Goal: Task Accomplishment & Management: Use online tool/utility

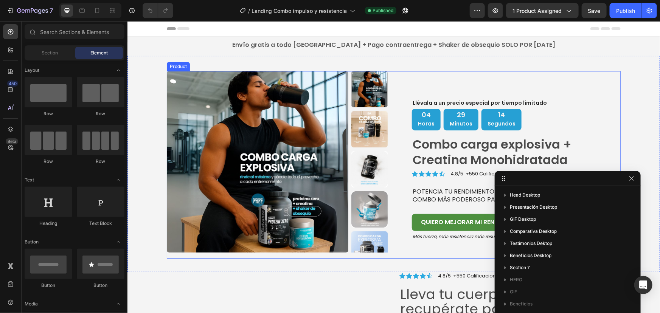
click at [597, 78] on div "Llévala a un precio especial por tiempo límitado Text Block 04 Horas 29 Minutos…" at bounding box center [509, 165] width 221 height 188
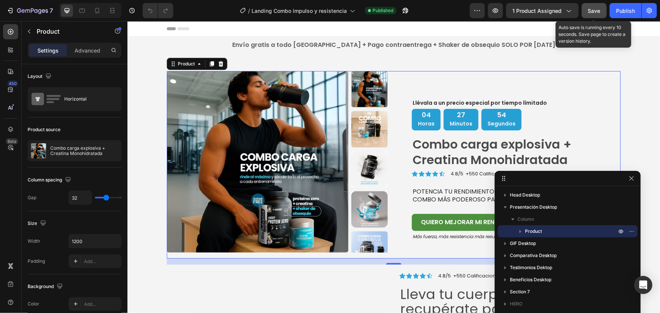
click at [591, 8] on span "Save" at bounding box center [594, 11] width 12 height 6
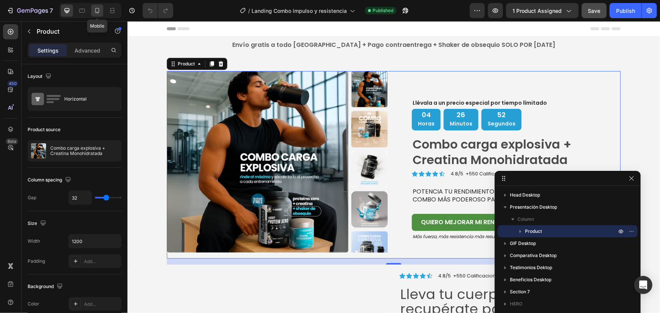
click at [99, 5] on div at bounding box center [97, 11] width 12 height 12
type input "0"
type input "100%"
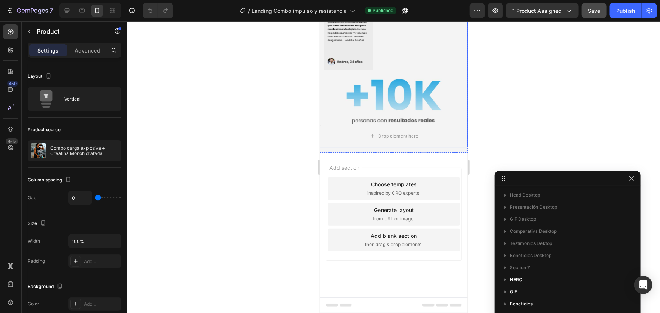
scroll to position [1272, 0]
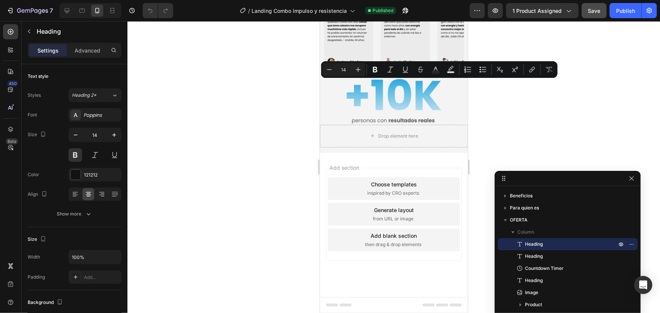
click at [541, 123] on div at bounding box center [393, 167] width 533 height 292
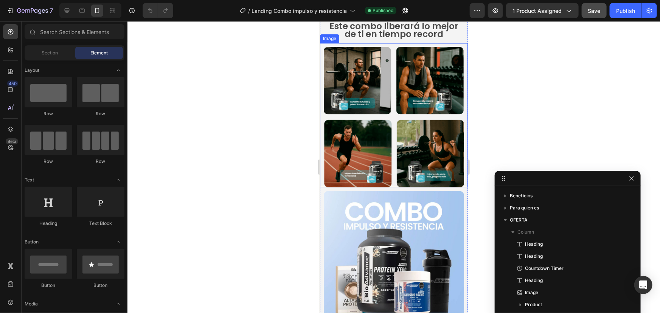
scroll to position [1169, 0]
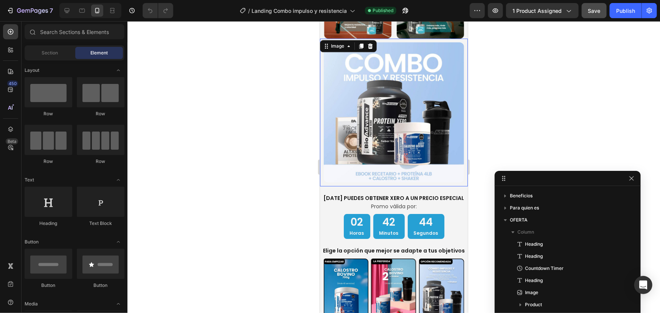
click at [422, 113] on img at bounding box center [393, 112] width 140 height 140
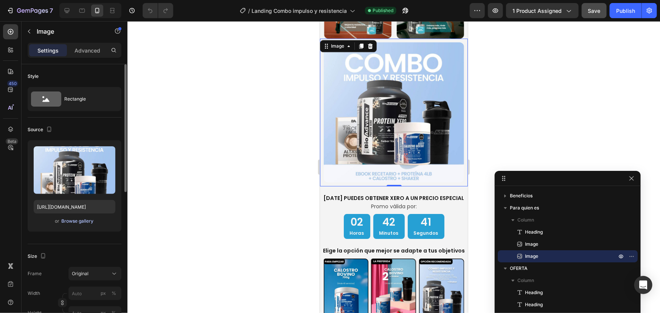
click at [81, 222] on div "Browse gallery" at bounding box center [78, 221] width 32 height 7
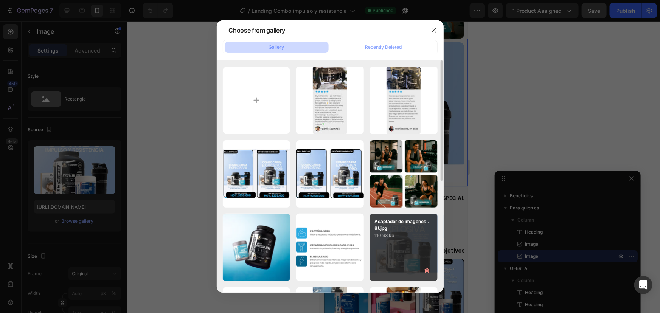
scroll to position [68, 0]
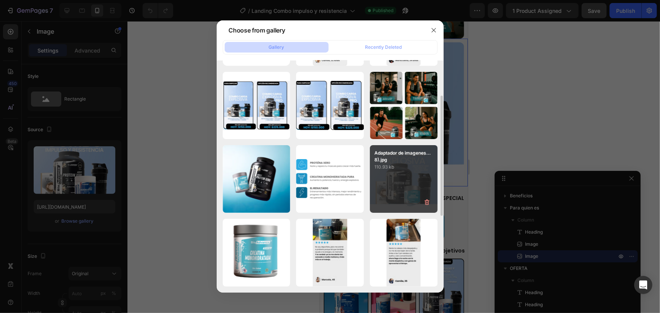
click at [398, 184] on div "Adaptador de imagenes...8).jpg 110.93 kb" at bounding box center [404, 179] width 68 height 68
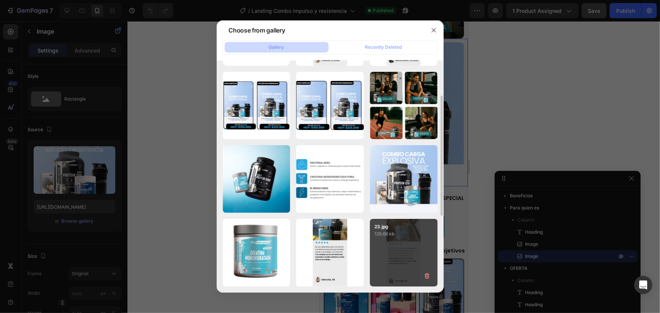
type input "https://cdn.shopify.com/s/files/1/0914/4084/1004/files/gempages_568782485438071…"
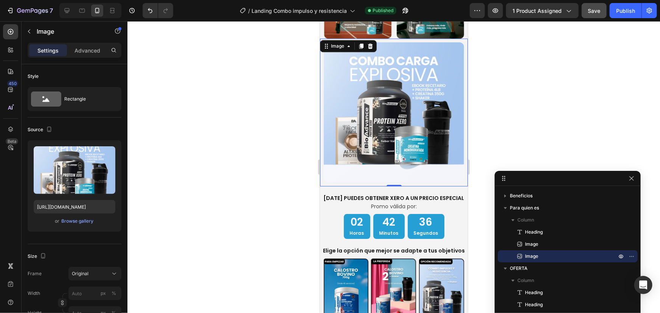
click at [522, 124] on div at bounding box center [393, 167] width 533 height 292
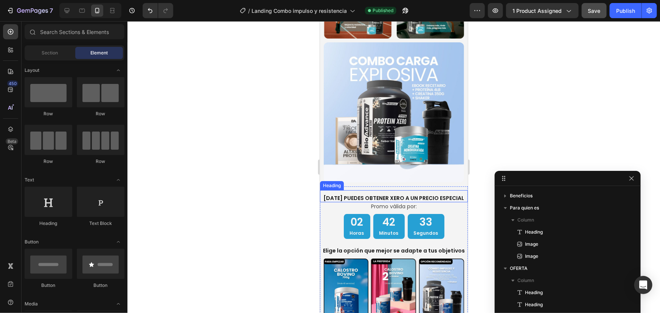
click at [447, 194] on h2 "HOY PUEDES OBTENER XERO A UN PRECIO ESPECIAL" at bounding box center [394, 198] width 148 height 8
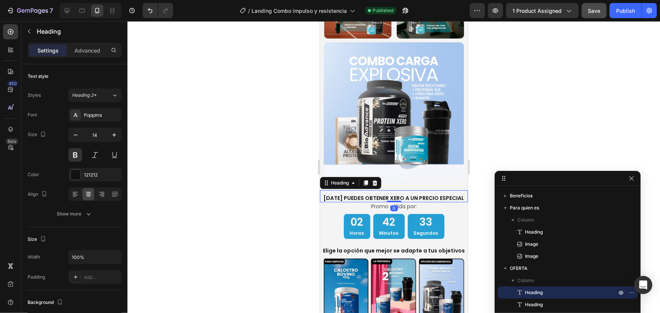
click at [447, 194] on h2 "HOY PUEDES OBTENER XERO A UN PRECIO ESPECIAL" at bounding box center [394, 198] width 148 height 8
click at [394, 194] on p "HOY PUEDES OBTENER XERO A UN PRECIO ESPECIAL" at bounding box center [393, 197] width 146 height 7
drag, startPoint x: 398, startPoint y: 186, endPoint x: 383, endPoint y: 186, distance: 15.1
click at [383, 194] on p "HOY PUEDES OBTENER XERO A UN PRECIO ESPECIAL" at bounding box center [393, 197] width 146 height 7
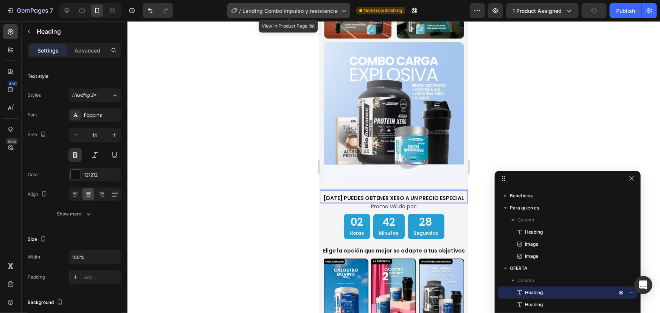
click at [312, 14] on span "Landing Combo impulso y resistencia" at bounding box center [290, 11] width 95 height 8
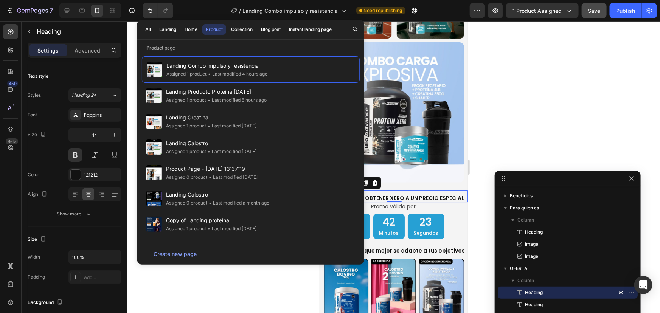
click at [515, 84] on div at bounding box center [393, 167] width 533 height 292
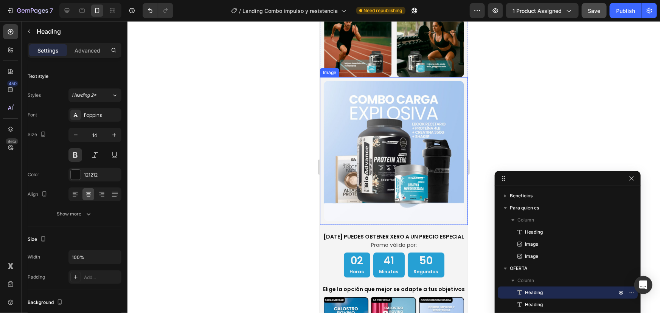
scroll to position [1135, 0]
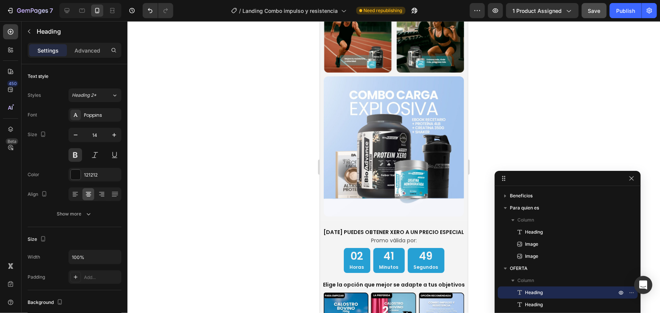
click at [420, 228] on h2 "HOY PUEDES OBTENER XERO A UN PRECIO ESPECIAL" at bounding box center [394, 232] width 148 height 8
click at [446, 228] on p "HOY PUEDES OBTENER XERO A UN PRECIO ESPECIAL" at bounding box center [393, 231] width 146 height 7
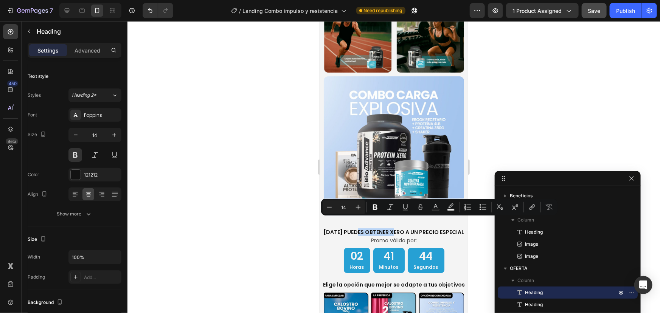
drag, startPoint x: 396, startPoint y: 222, endPoint x: 358, endPoint y: 221, distance: 38.2
click at [358, 228] on p "HOY PUEDES OBTENER XERO A UN PRECIO ESPECIAL" at bounding box center [393, 231] width 146 height 7
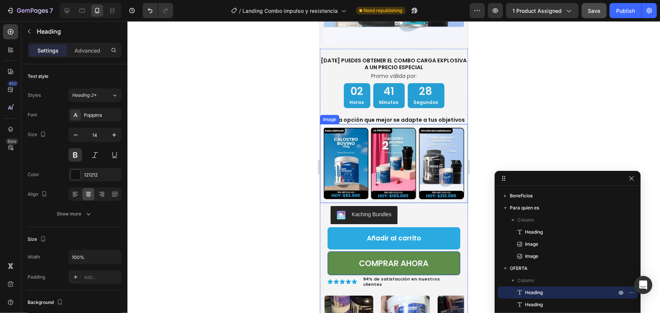
scroll to position [205, 0]
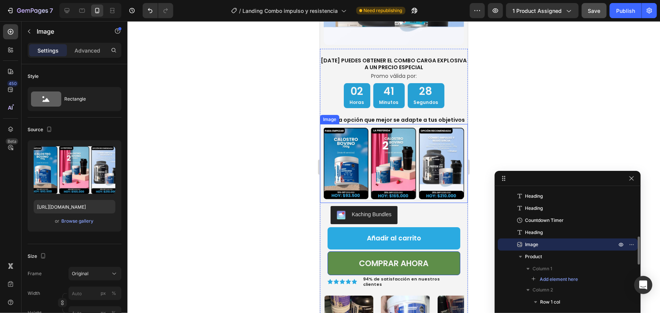
click at [424, 164] on img at bounding box center [393, 162] width 140 height 71
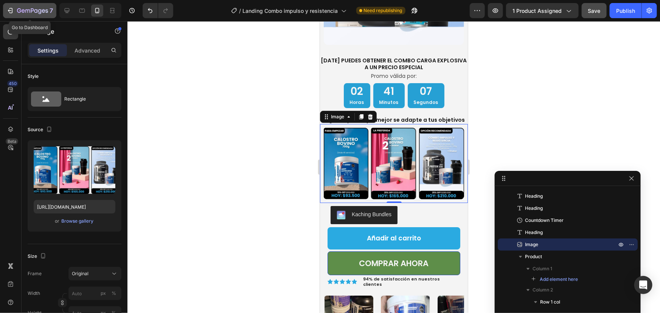
click at [30, 9] on icon "button" at bounding box center [32, 11] width 31 height 6
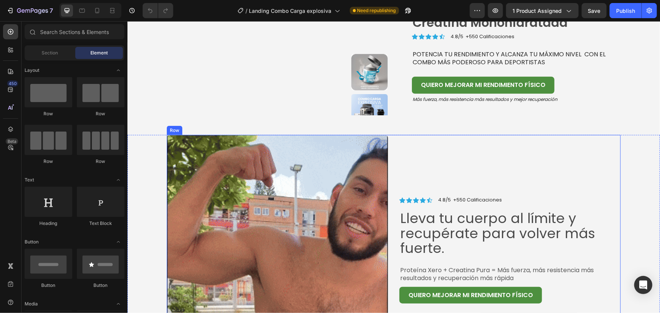
scroll to position [34, 0]
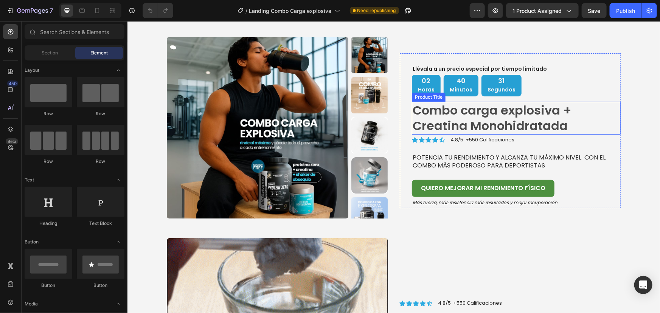
click at [572, 112] on h1 "Combo carga explosiva + Creatina Monohidratada" at bounding box center [516, 117] width 209 height 33
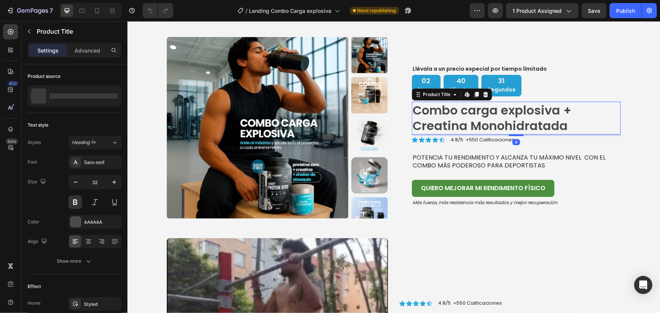
click at [572, 112] on h1 "Combo carga explosiva + Creatina Monohidratada" at bounding box center [516, 117] width 209 height 33
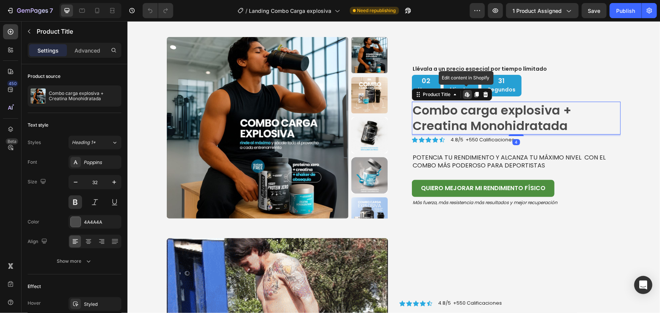
click at [559, 109] on h1 "Combo carga explosiva + Creatina Monohidratada" at bounding box center [516, 117] width 209 height 33
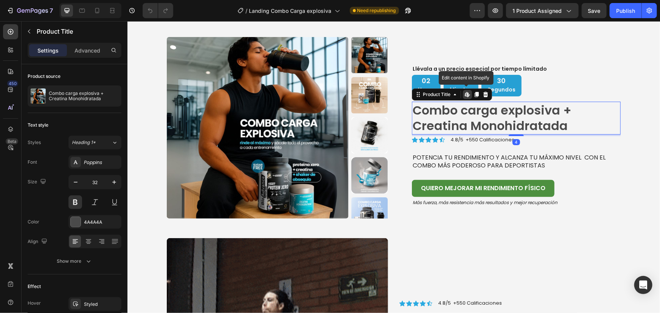
click at [559, 109] on h1 "Combo carga explosiva + Creatina Monohidratada" at bounding box center [516, 117] width 209 height 33
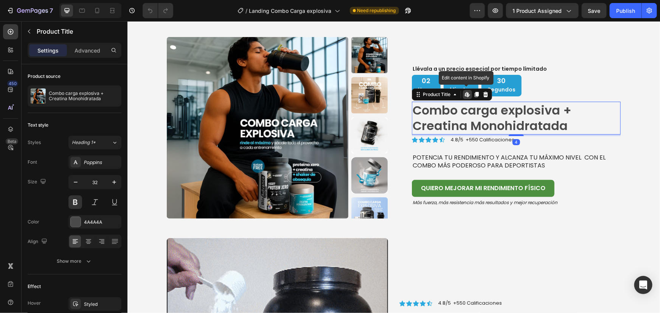
click at [559, 109] on h1 "Combo carga explosiva + Creatina Monohidratada" at bounding box center [516, 117] width 209 height 33
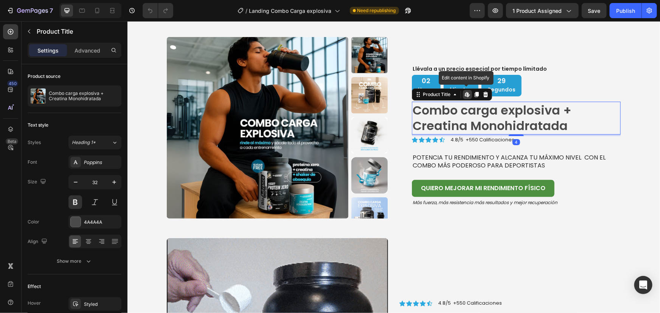
click at [568, 117] on h1 "Combo carga explosiva + Creatina Monohidratada" at bounding box center [516, 117] width 209 height 33
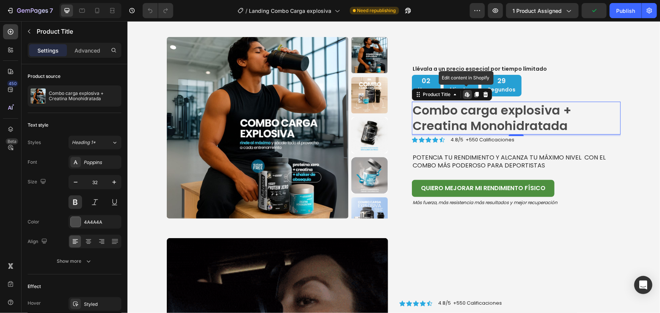
click at [568, 117] on h1 "Combo carga explosiva + Creatina Monohidratada" at bounding box center [516, 117] width 209 height 33
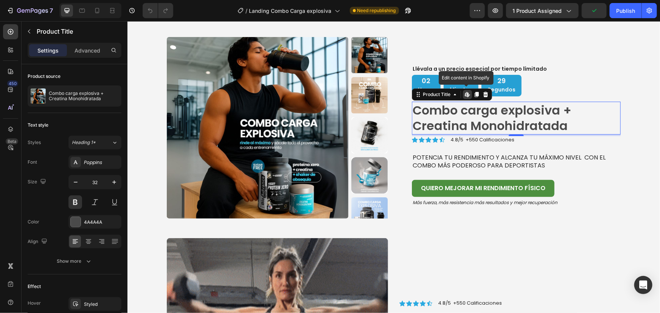
click at [568, 117] on h1 "Combo carga explosiva + Creatina Monohidratada" at bounding box center [516, 117] width 209 height 33
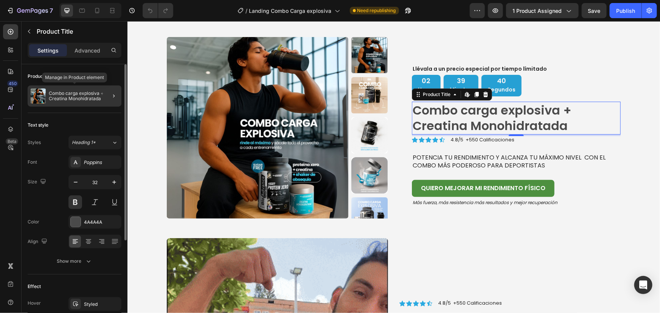
click at [77, 98] on p "Combo carga explosiva + Creatina Monohidratada" at bounding box center [84, 96] width 70 height 11
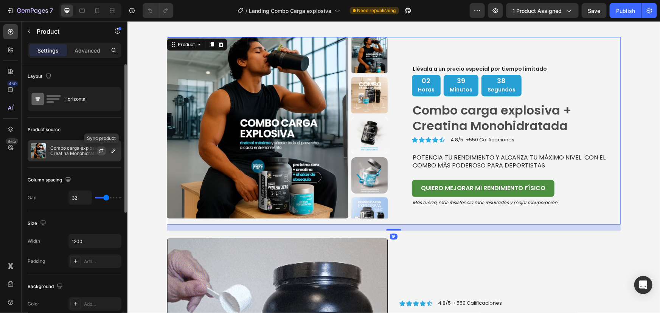
click at [103, 151] on icon "button" at bounding box center [101, 151] width 6 height 6
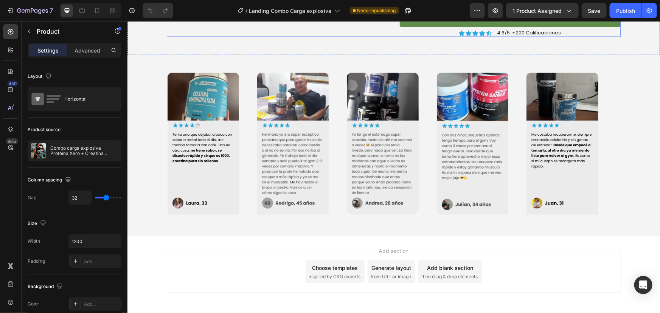
scroll to position [2097, 0]
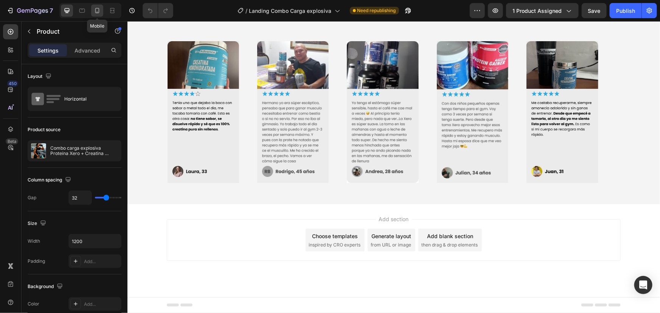
click at [99, 11] on icon at bounding box center [97, 11] width 8 height 8
type input "0"
type input "100%"
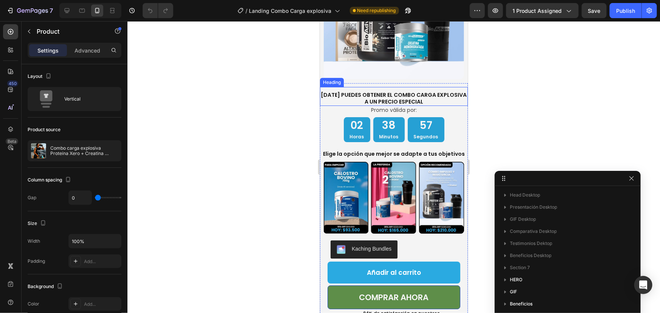
scroll to position [1238, 0]
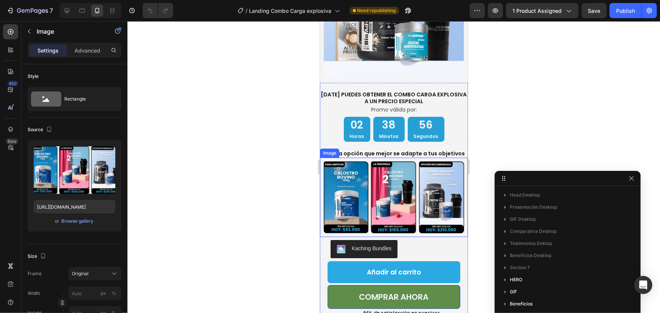
click at [432, 206] on img at bounding box center [393, 196] width 140 height 71
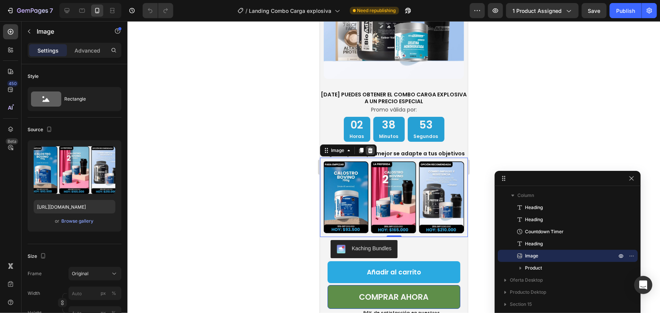
click at [371, 153] on icon at bounding box center [370, 150] width 5 height 5
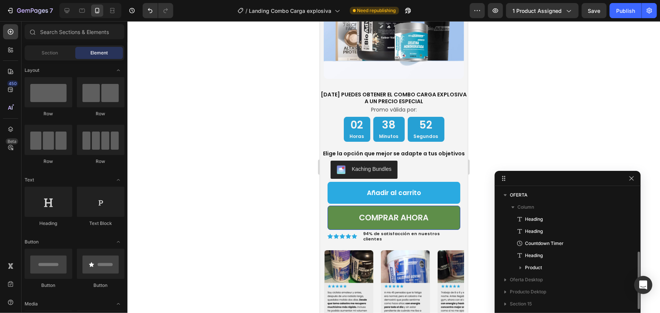
scroll to position [133, 0]
click at [409, 157] on h2 "Elige la opción que mejor se adapte a tus objetivos" at bounding box center [394, 153] width 148 height 8
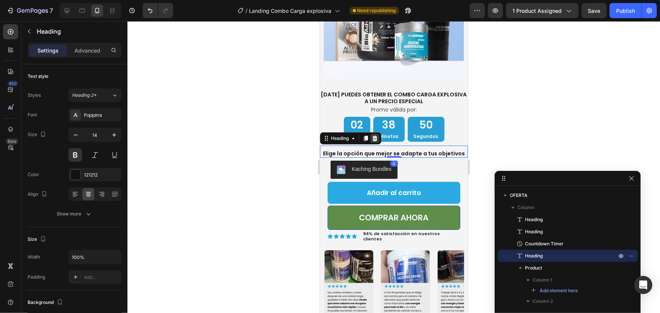
click at [374, 141] on icon at bounding box center [374, 138] width 6 height 6
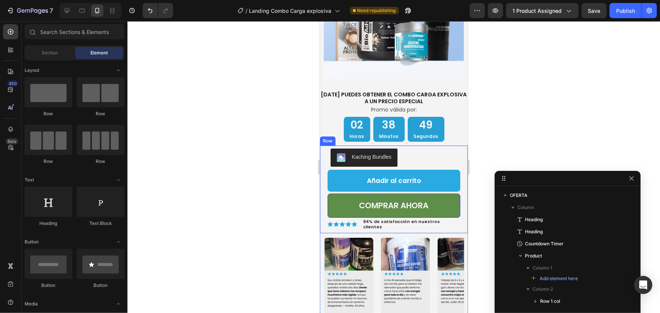
scroll to position [1341, 0]
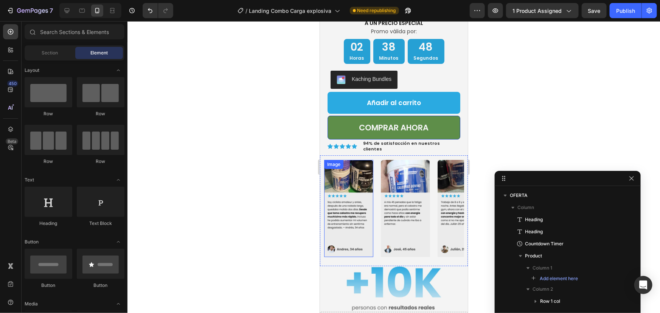
click at [349, 190] on img at bounding box center [348, 208] width 49 height 97
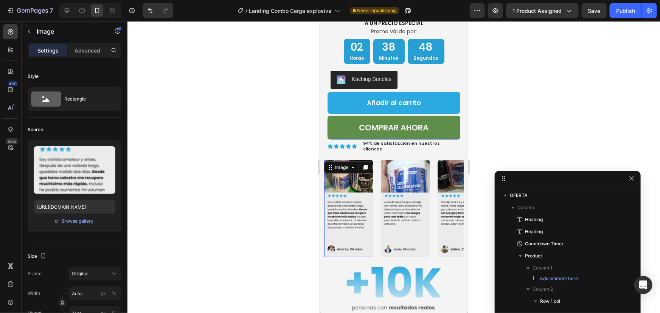
scroll to position [287, 0]
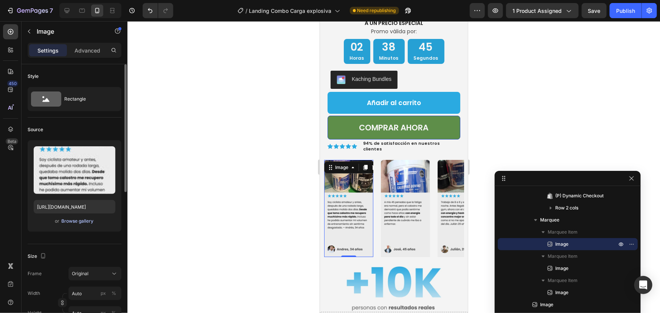
click at [88, 221] on div "Browse gallery" at bounding box center [78, 221] width 32 height 7
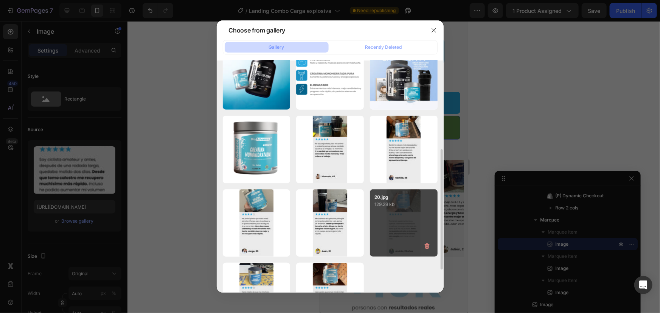
scroll to position [0, 0]
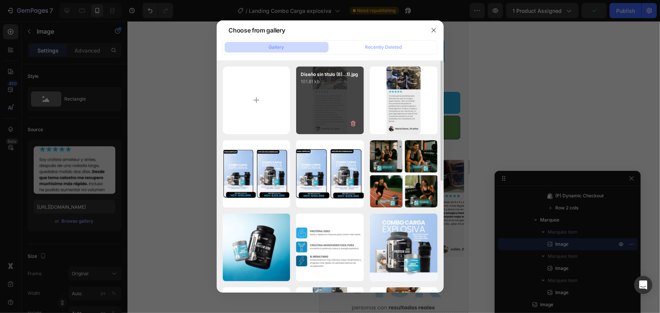
click at [340, 85] on div "Diseño sin título (8)...1).jpg 101.81 kb" at bounding box center [330, 101] width 68 height 68
type input "[URL][DOMAIN_NAME]"
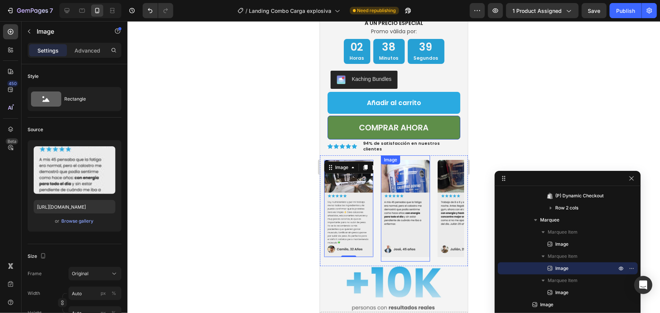
click at [415, 217] on img at bounding box center [405, 208] width 49 height 97
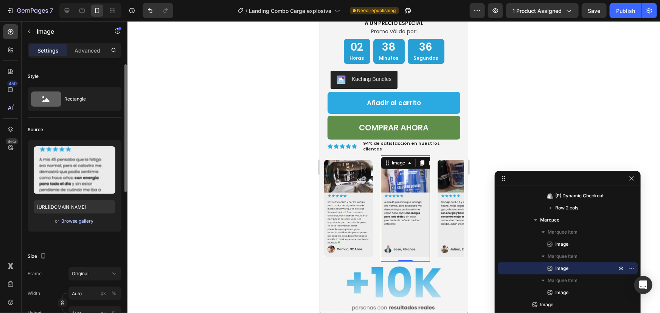
click at [88, 221] on div "Browse gallery" at bounding box center [78, 221] width 32 height 7
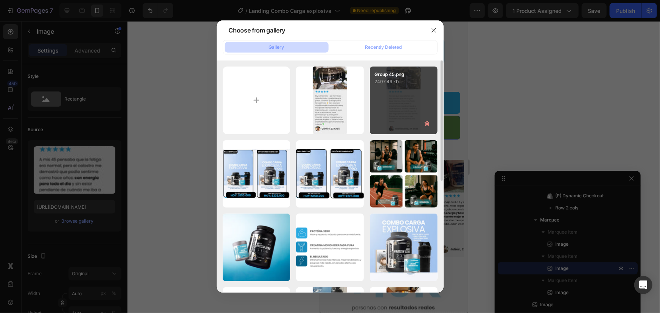
click at [410, 106] on div "Group 45.png 2407.49 kb" at bounding box center [404, 101] width 68 height 68
type input "[URL][DOMAIN_NAME]"
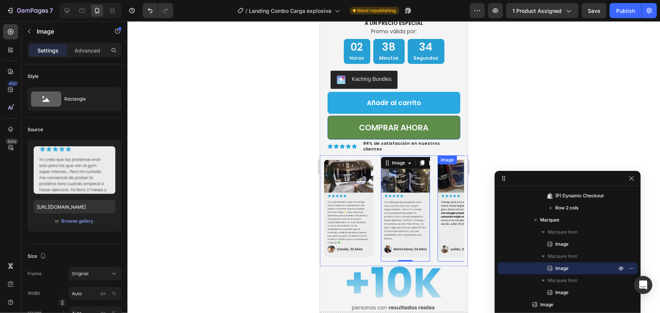
click at [447, 213] on img at bounding box center [461, 208] width 49 height 97
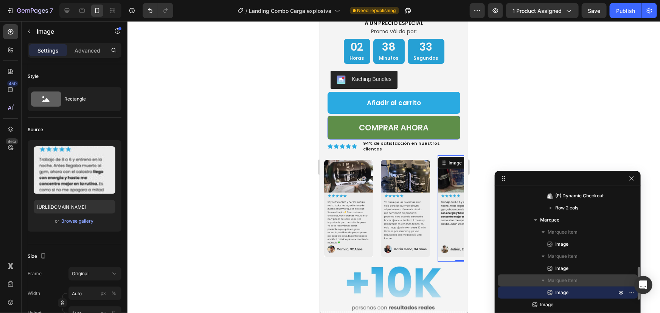
scroll to position [323, 0]
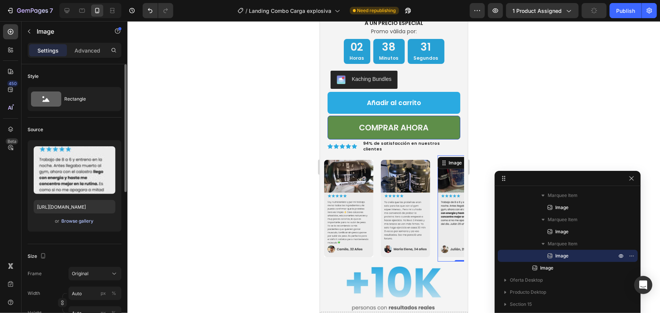
click at [87, 219] on div "Browse gallery" at bounding box center [78, 221] width 32 height 7
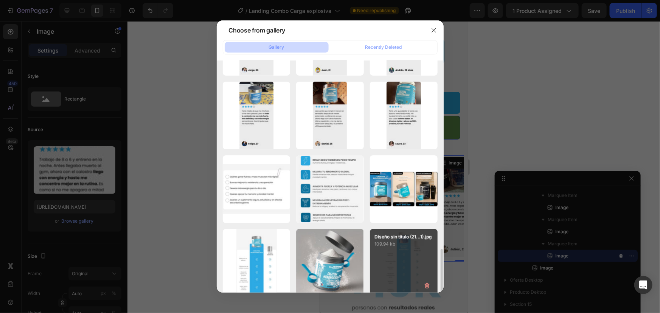
scroll to position [284, 0]
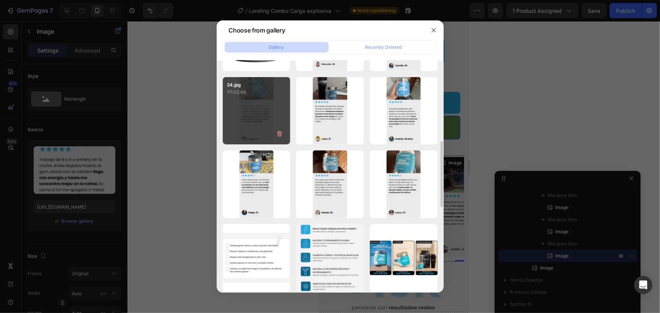
click at [266, 98] on div "24.jpg 111.02 kb" at bounding box center [257, 111] width 68 height 68
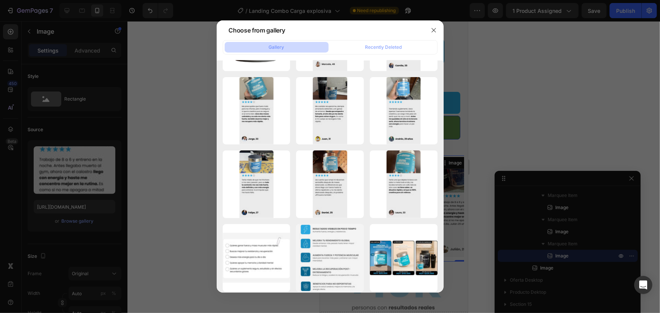
type input "[URL][DOMAIN_NAME]"
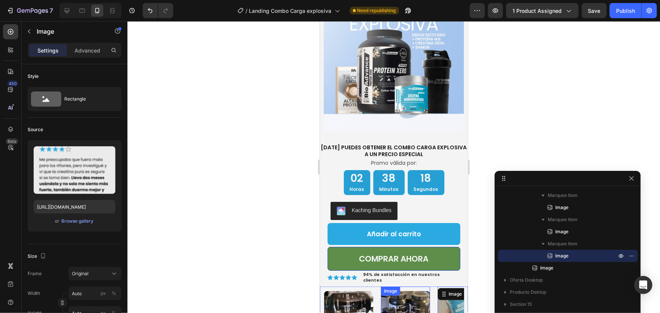
scroll to position [1211, 0]
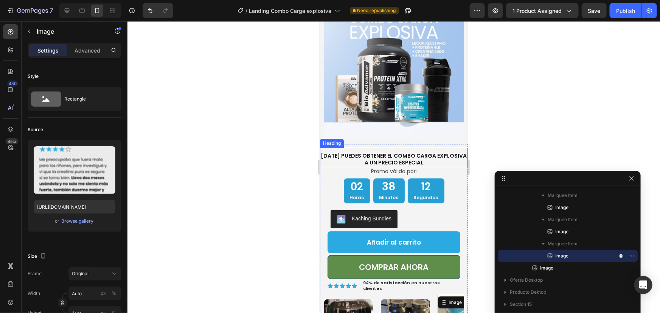
click at [431, 153] on h2 "[DATE] PUEDES OBTENER EL COMBO CARGA EXPLOSIVA A UN PRECIO ESPECIAL" at bounding box center [394, 158] width 148 height 15
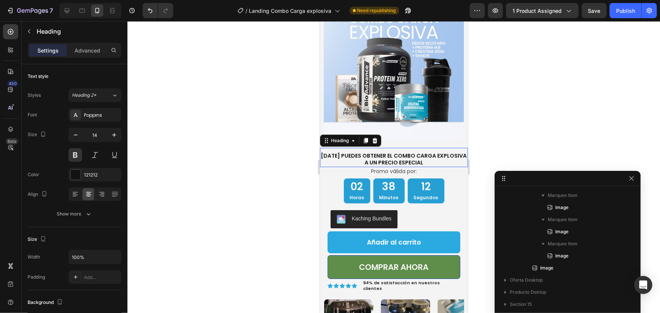
scroll to position [108, 0]
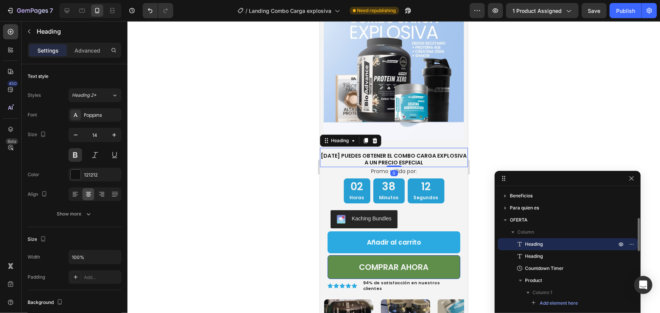
click at [431, 153] on h2 "[DATE] PUEDES OBTENER EL COMBO CARGA EXPLOSIVA A UN PRECIO ESPECIAL" at bounding box center [394, 158] width 148 height 15
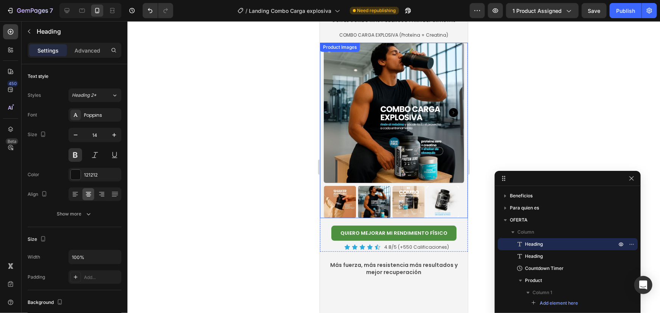
scroll to position [0, 0]
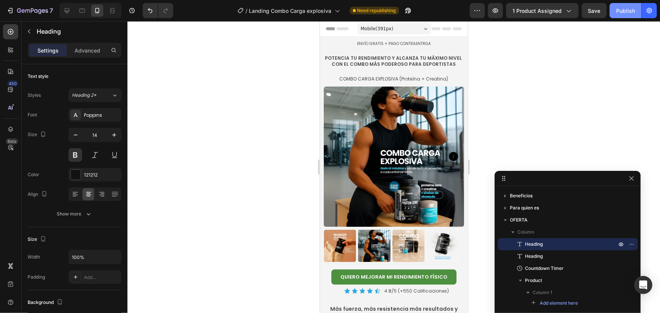
click at [624, 11] on div "Publish" at bounding box center [625, 11] width 19 height 8
click at [569, 14] on icon "button" at bounding box center [569, 11] width 8 height 8
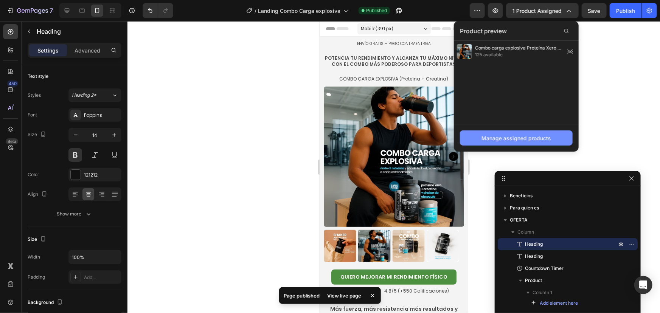
click at [533, 135] on div "Manage assigned products" at bounding box center [517, 138] width 70 height 8
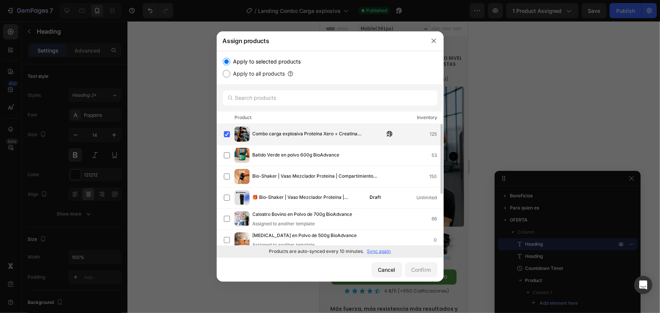
click at [309, 135] on span "Combo carga explosiva Proteína Xero + Creatina Monohidratada" at bounding box center [319, 134] width 132 height 8
click at [309, 135] on div "Combo carga explosiva Proteína Xero + Creatina Monohidratada Will be assigned t…" at bounding box center [325, 134] width 144 height 17
click at [558, 87] on div at bounding box center [330, 156] width 660 height 313
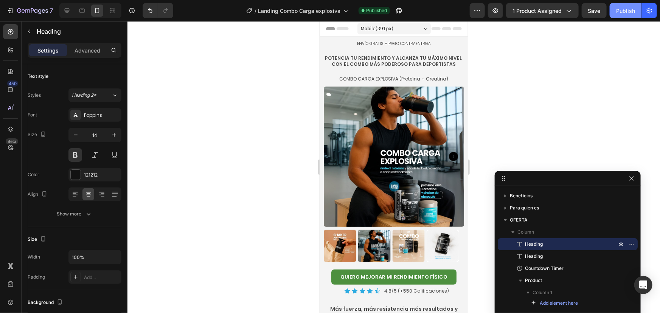
click at [629, 8] on div "Publish" at bounding box center [625, 11] width 19 height 8
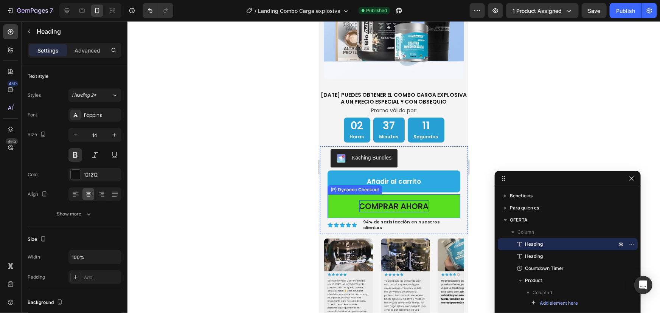
scroll to position [1238, 0]
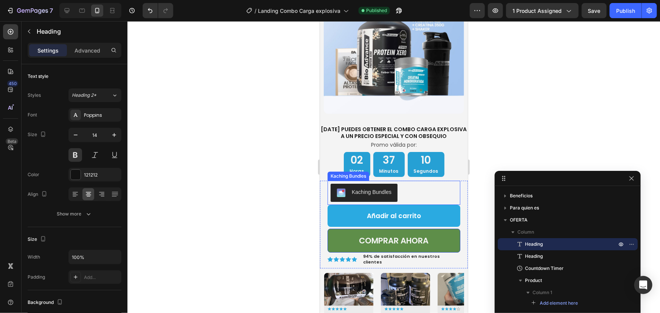
click at [418, 185] on div "Kaching Bundles" at bounding box center [393, 192] width 127 height 18
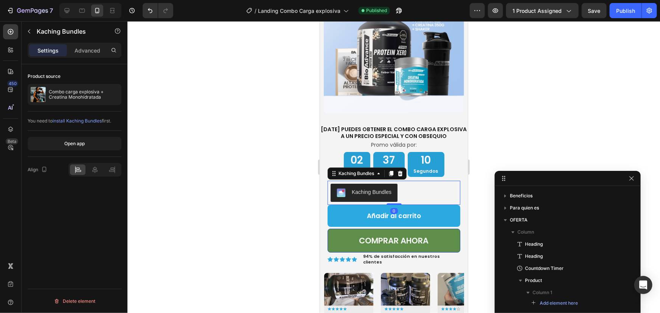
scroll to position [214, 0]
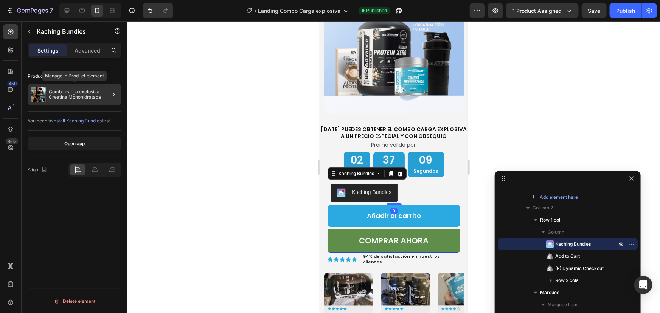
click at [79, 95] on p "Combo carga explosiva + Creatina Monohidratada" at bounding box center [84, 94] width 70 height 11
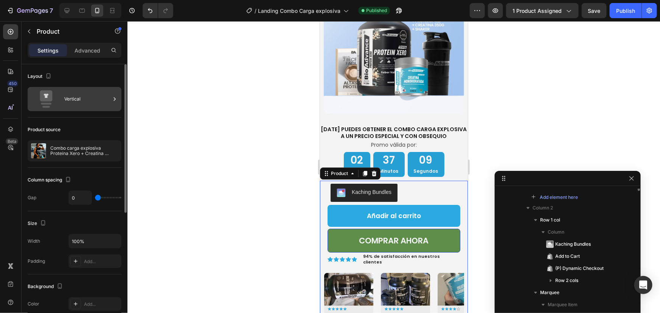
scroll to position [144, 0]
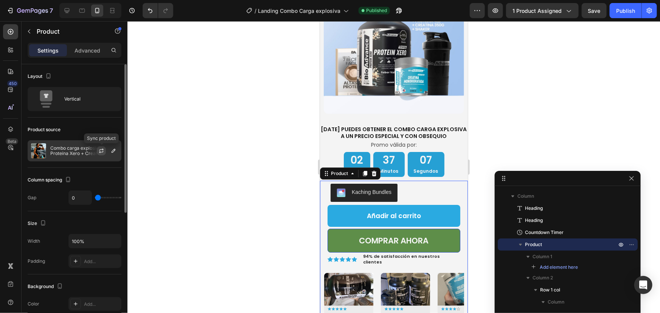
click at [102, 152] on icon "button" at bounding box center [101, 152] width 4 height 2
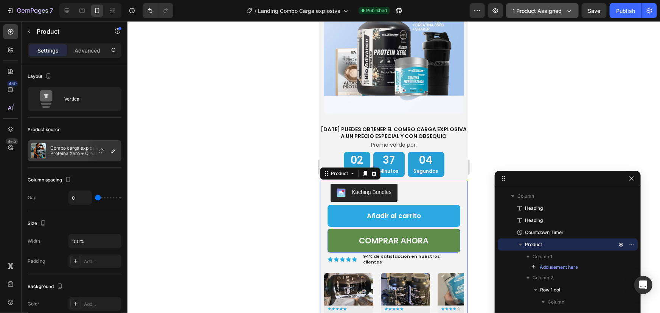
click at [573, 15] on button "1 product assigned" at bounding box center [542, 10] width 73 height 15
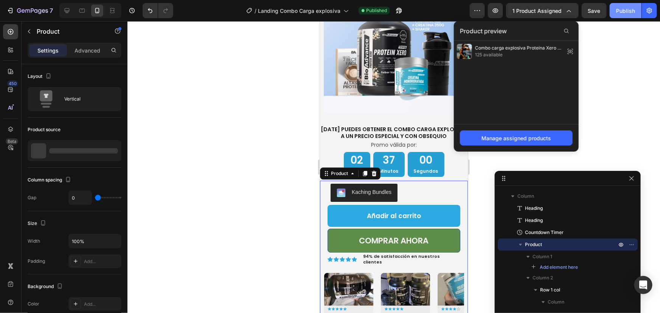
click at [628, 7] on div "Publish" at bounding box center [625, 11] width 19 height 8
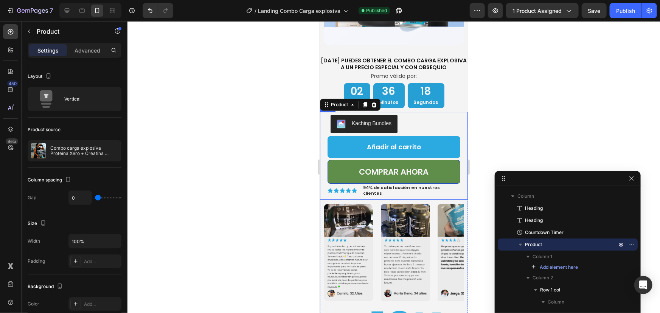
scroll to position [1238, 0]
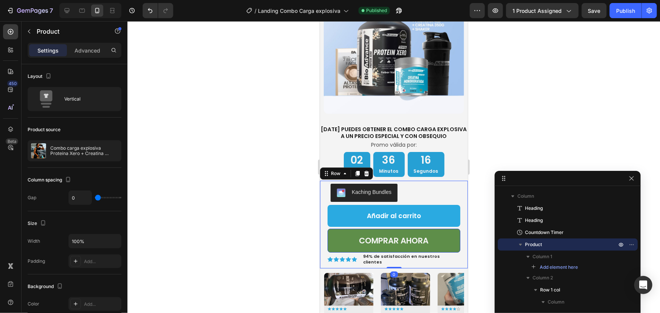
click at [457, 201] on div "Kaching Bundles Kaching Bundles Añadir al carrito Add to Cart COMPRAR AHORA (P)…" at bounding box center [394, 224] width 148 height 88
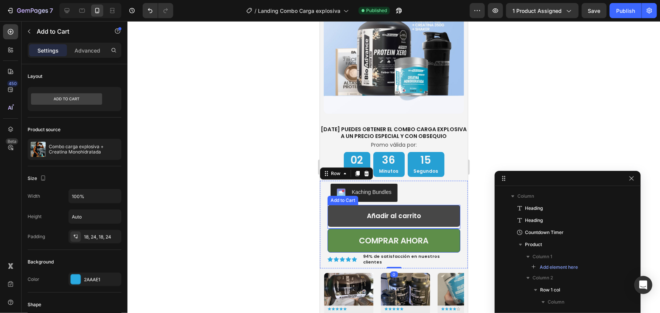
click at [449, 205] on button "Añadir al carrito" at bounding box center [393, 216] width 133 height 22
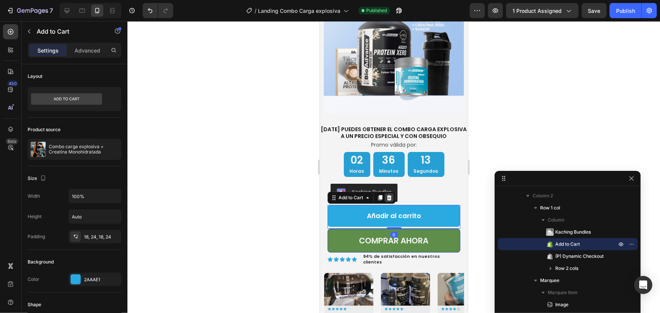
click at [391, 194] on icon at bounding box center [389, 197] width 6 height 6
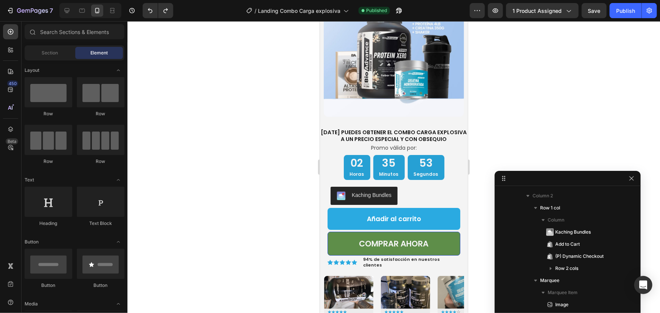
scroll to position [1238, 0]
